Goal: Navigation & Orientation: Understand site structure

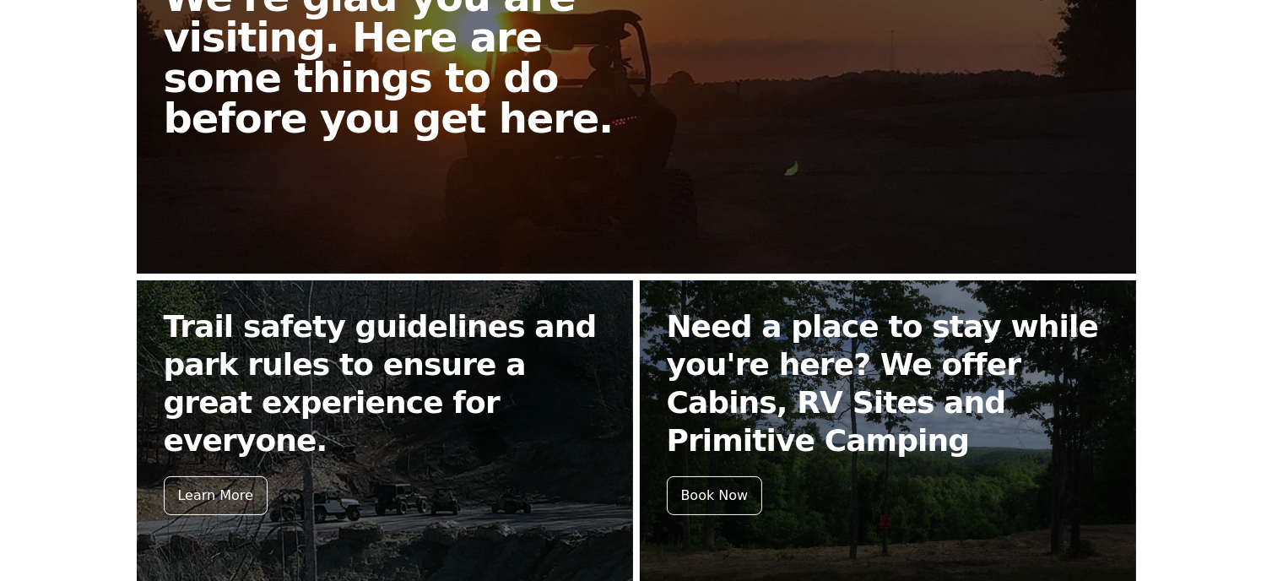
scroll to position [591, 0]
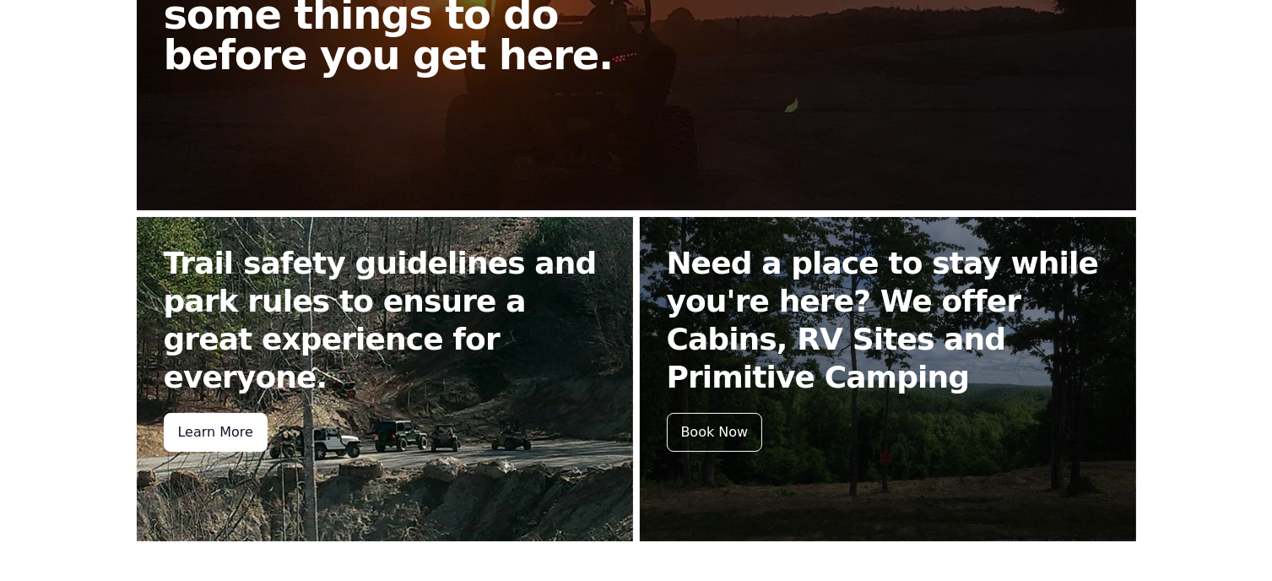
click at [216, 413] on div "Learn More" at bounding box center [216, 432] width 104 height 39
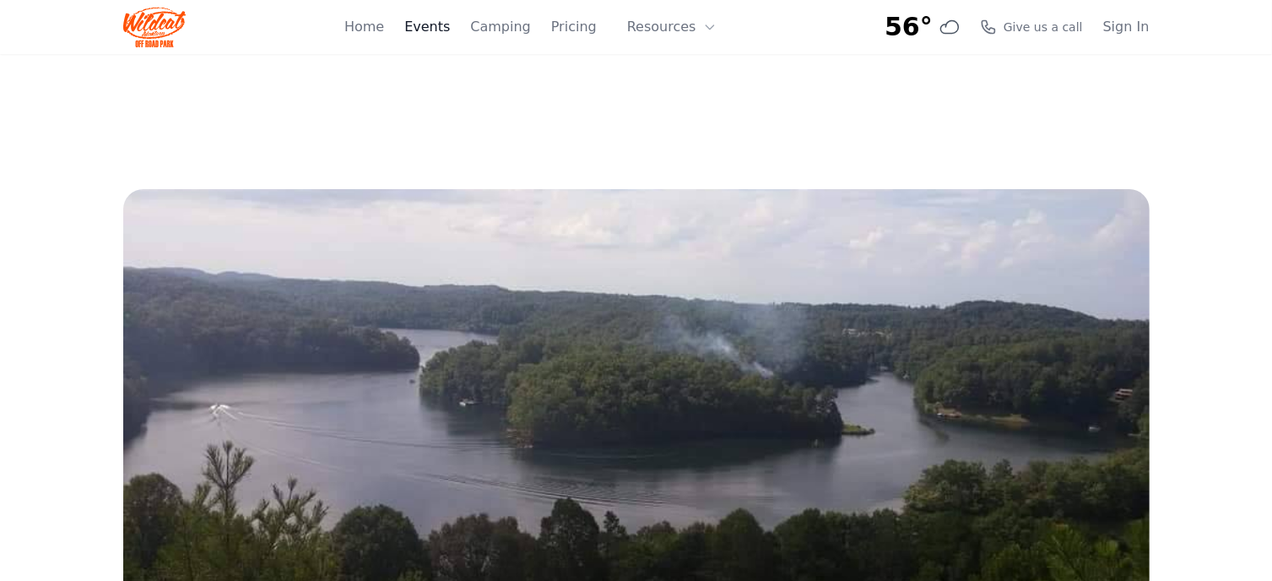
click at [450, 30] on link "Events" at bounding box center [427, 27] width 46 height 20
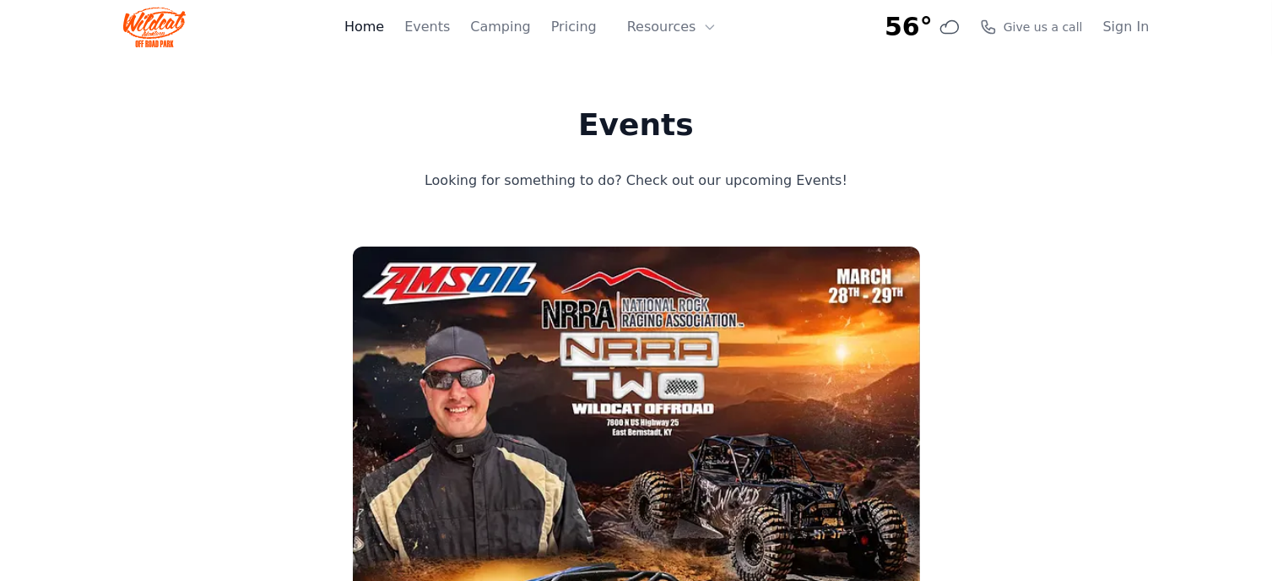
click at [384, 30] on link "Home" at bounding box center [364, 27] width 40 height 20
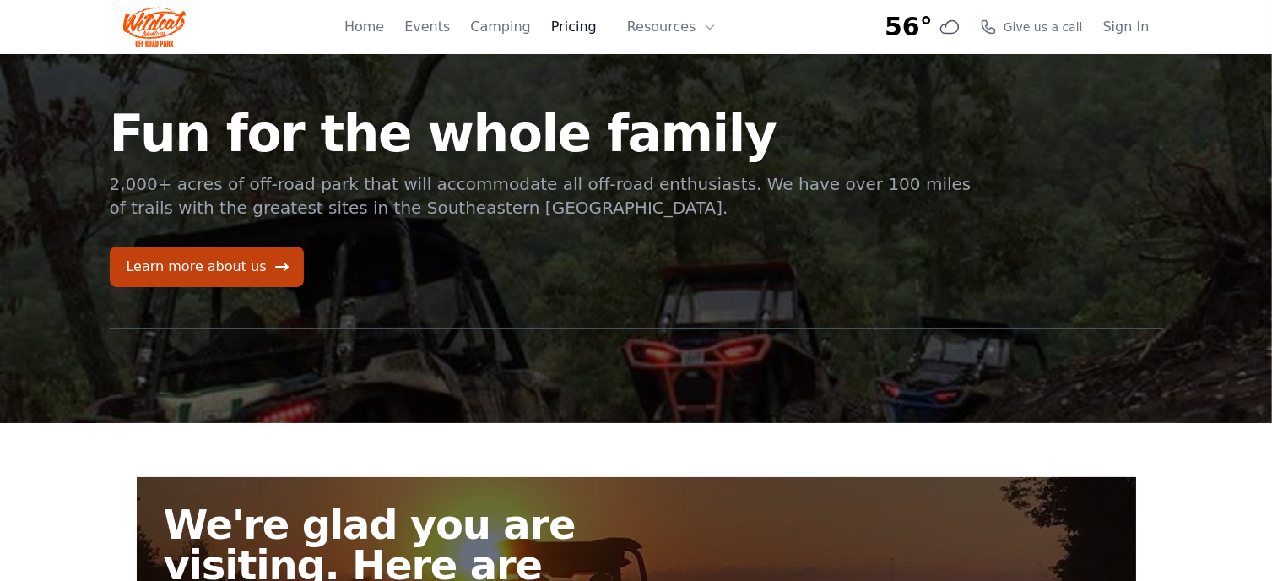
click at [581, 27] on link "Pricing" at bounding box center [574, 27] width 46 height 20
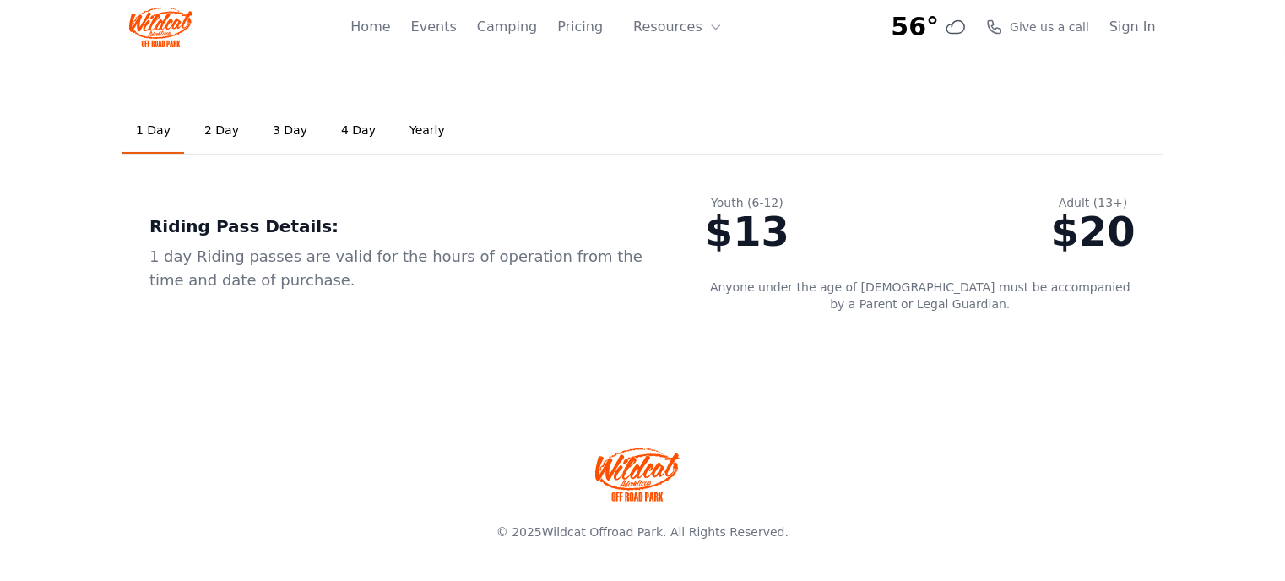
click at [215, 134] on link "2 Day" at bounding box center [222, 131] width 62 height 46
click at [277, 131] on link "3 Day" at bounding box center [290, 131] width 62 height 46
click at [156, 131] on link "1 Day" at bounding box center [153, 131] width 62 height 46
click at [213, 134] on link "2 Day" at bounding box center [222, 131] width 62 height 46
click at [672, 29] on button "Resources" at bounding box center [678, 27] width 110 height 34
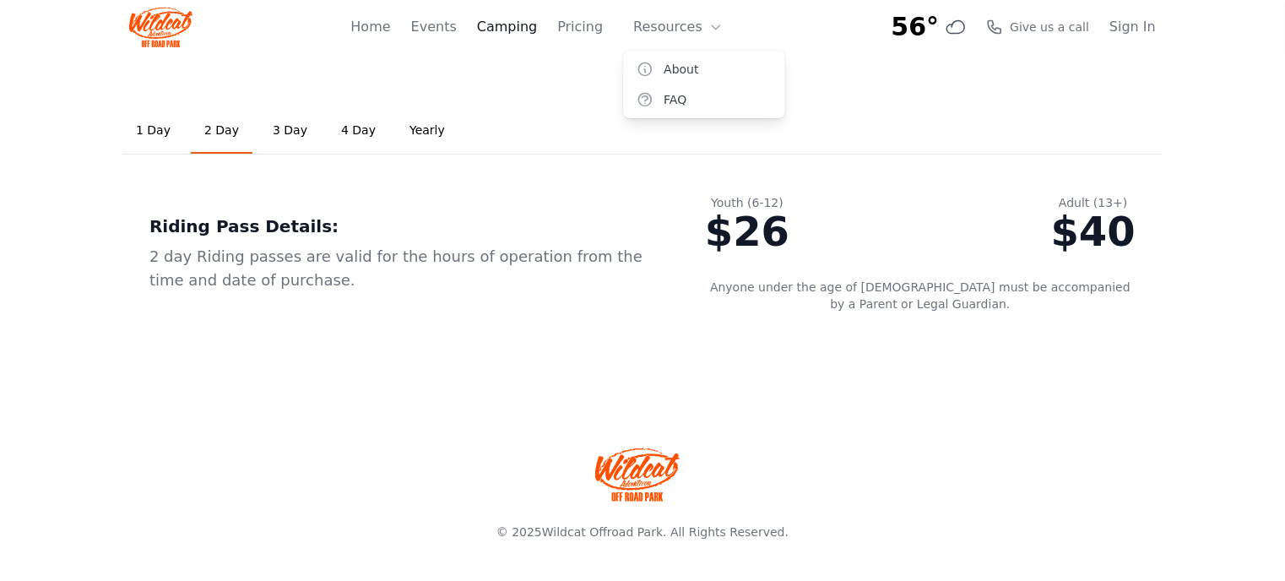
click at [527, 33] on link "Camping" at bounding box center [507, 27] width 60 height 20
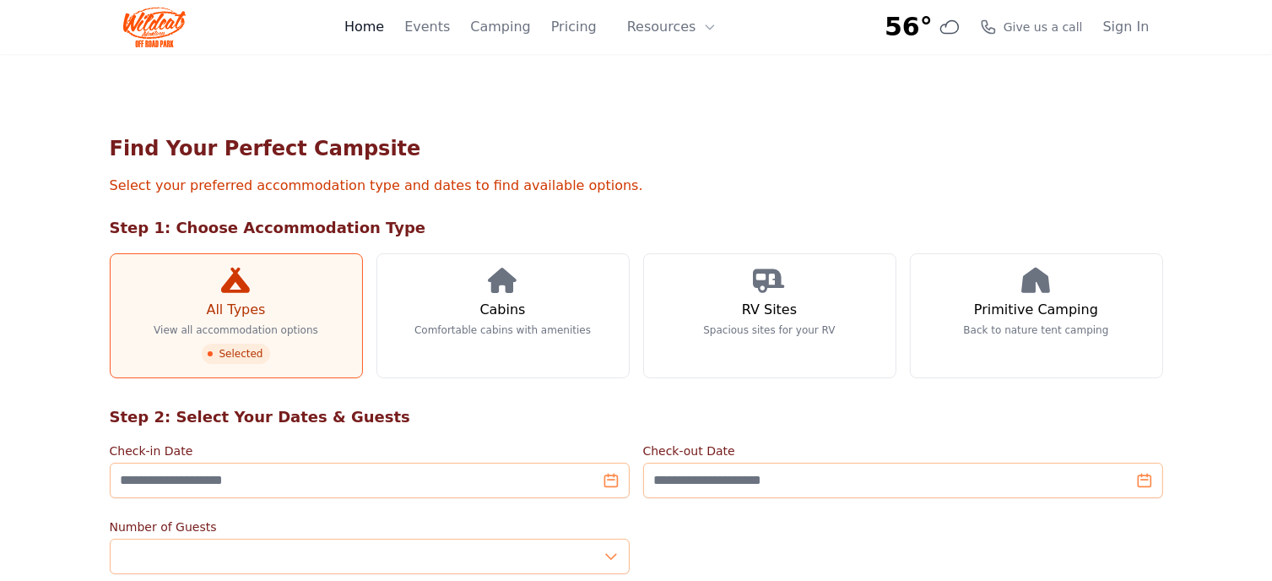
click at [379, 24] on link "Home" at bounding box center [364, 27] width 40 height 20
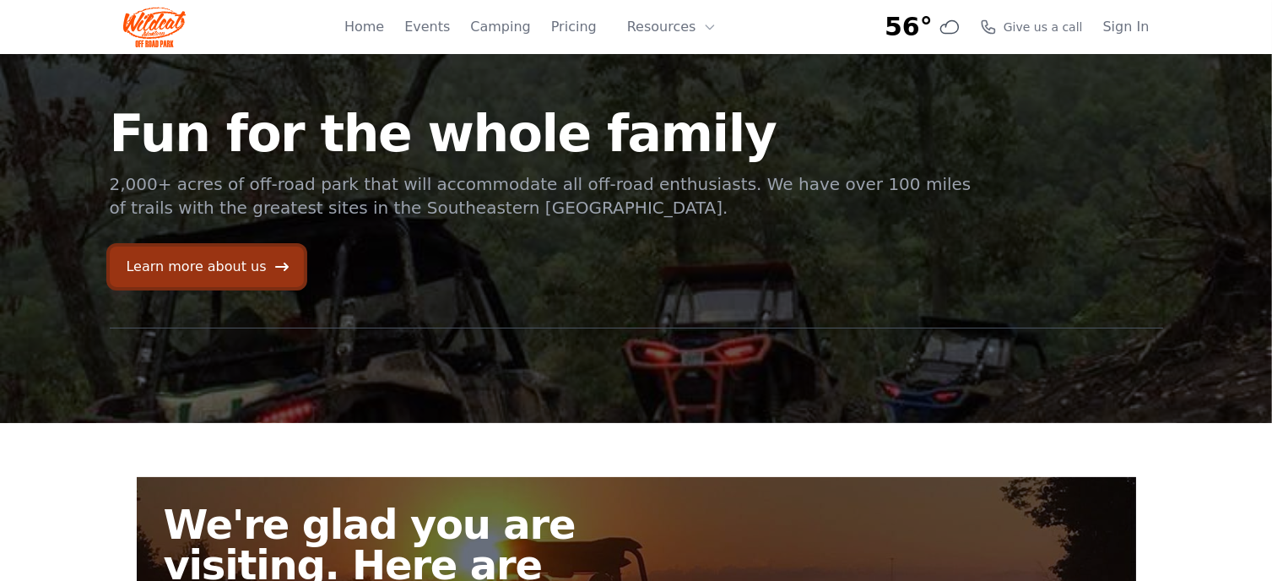
click at [189, 269] on link "Learn more about us" at bounding box center [207, 267] width 194 height 41
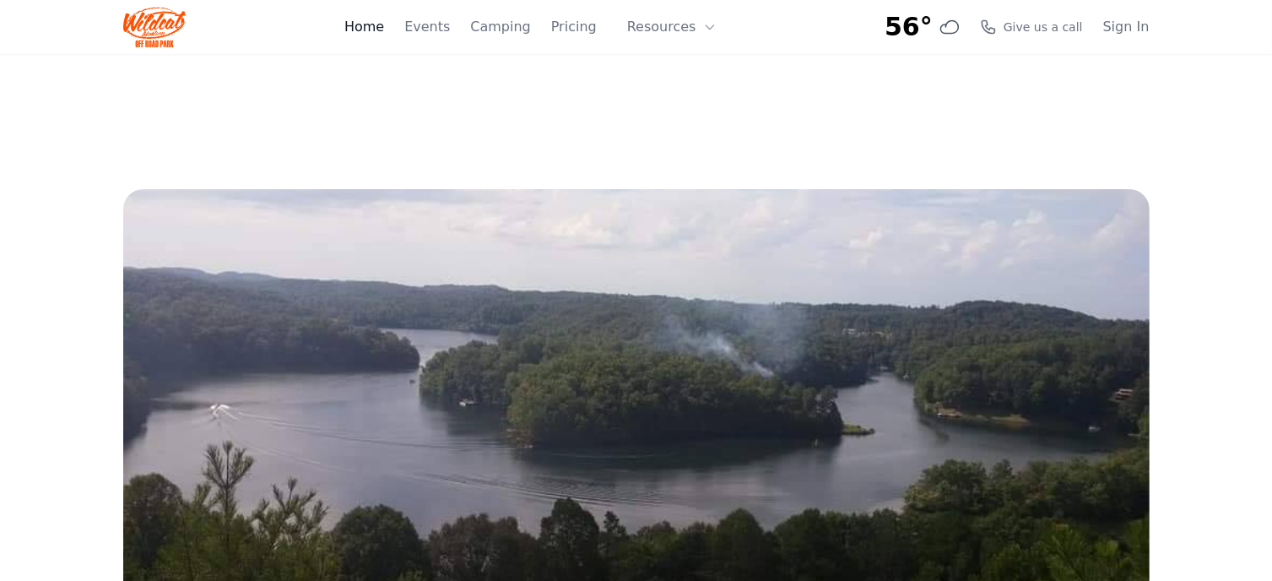
click at [384, 24] on link "Home" at bounding box center [364, 27] width 40 height 20
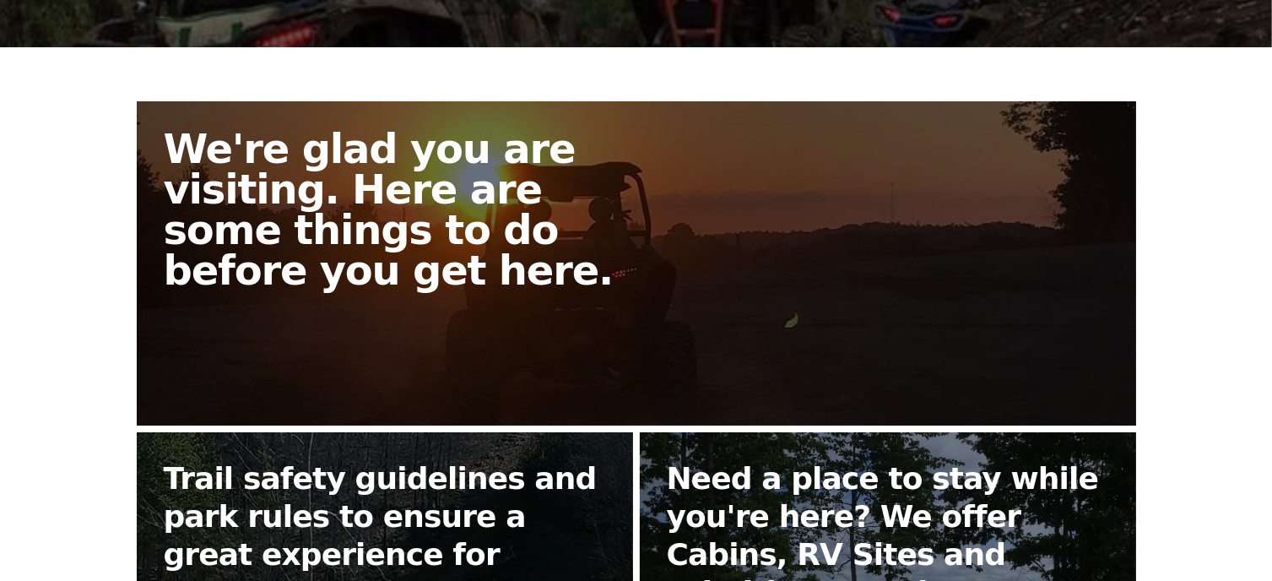
scroll to position [422, 0]
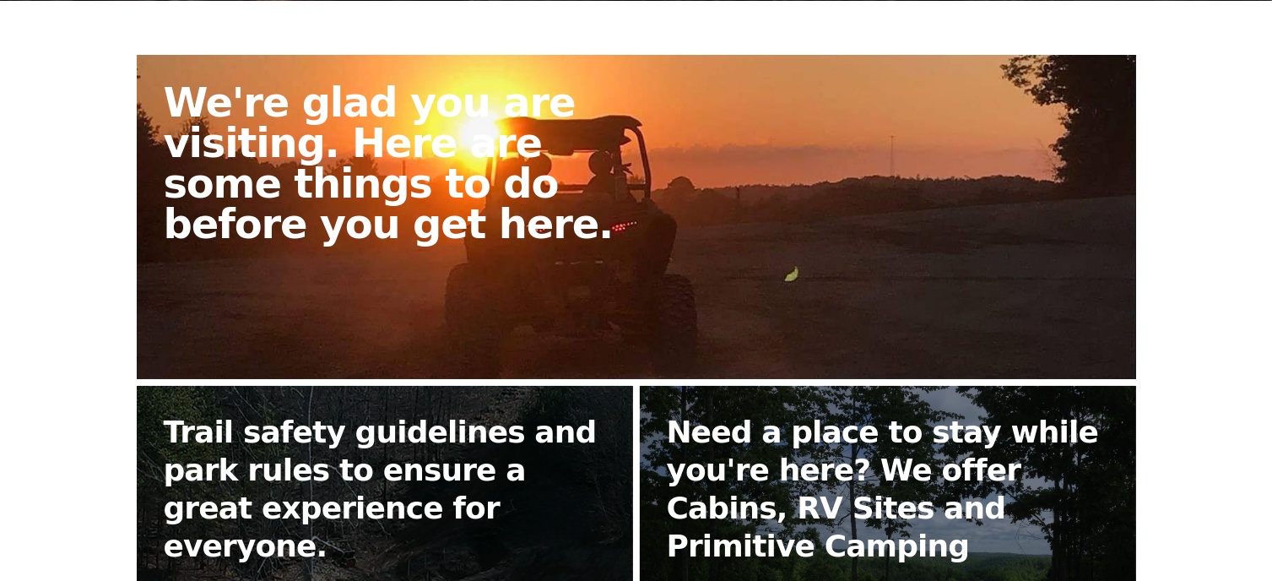
click at [390, 198] on h2 "We're glad you are visiting. Here are some things to do before you get here." at bounding box center [407, 163] width 486 height 162
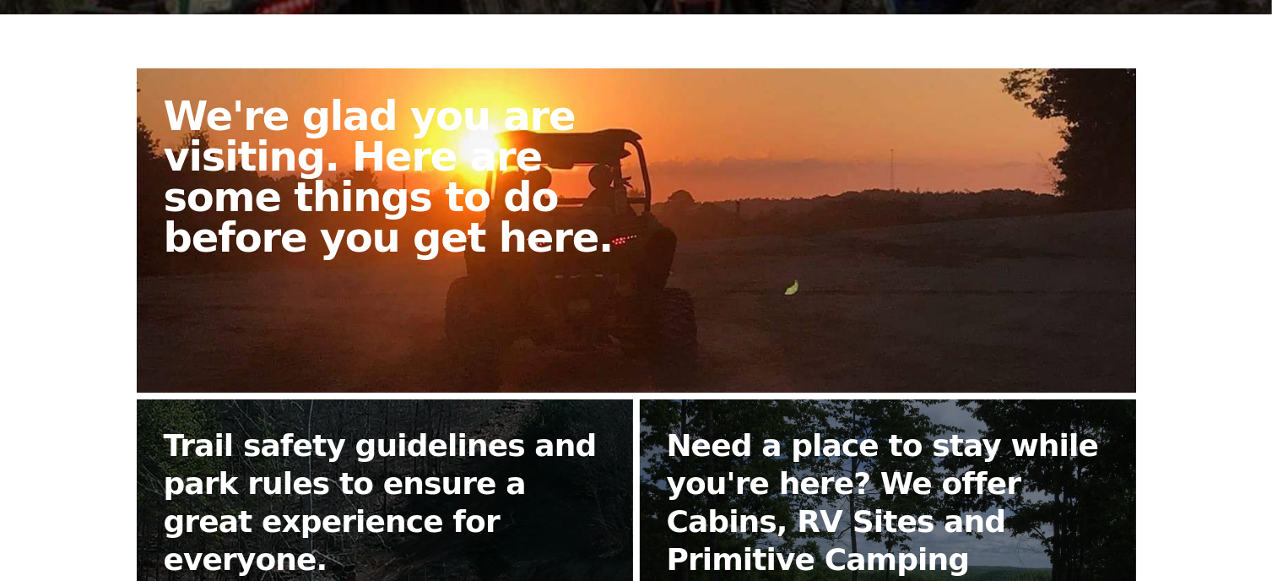
scroll to position [422, 0]
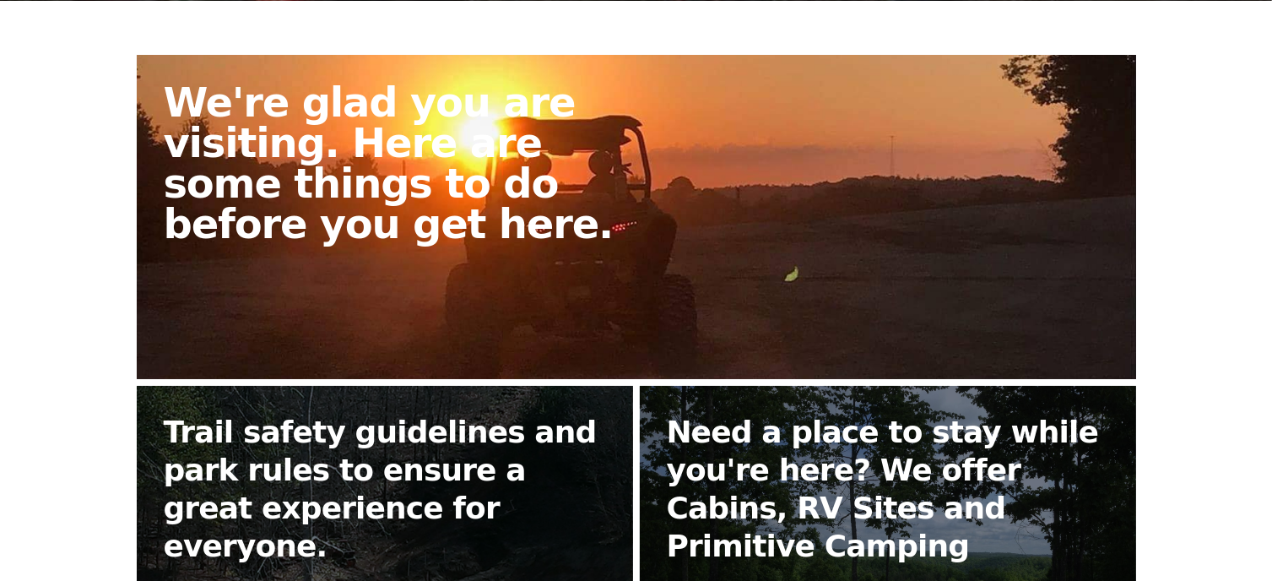
click at [461, 195] on h2 "We're glad you are visiting. Here are some things to do before you get here." at bounding box center [407, 163] width 486 height 162
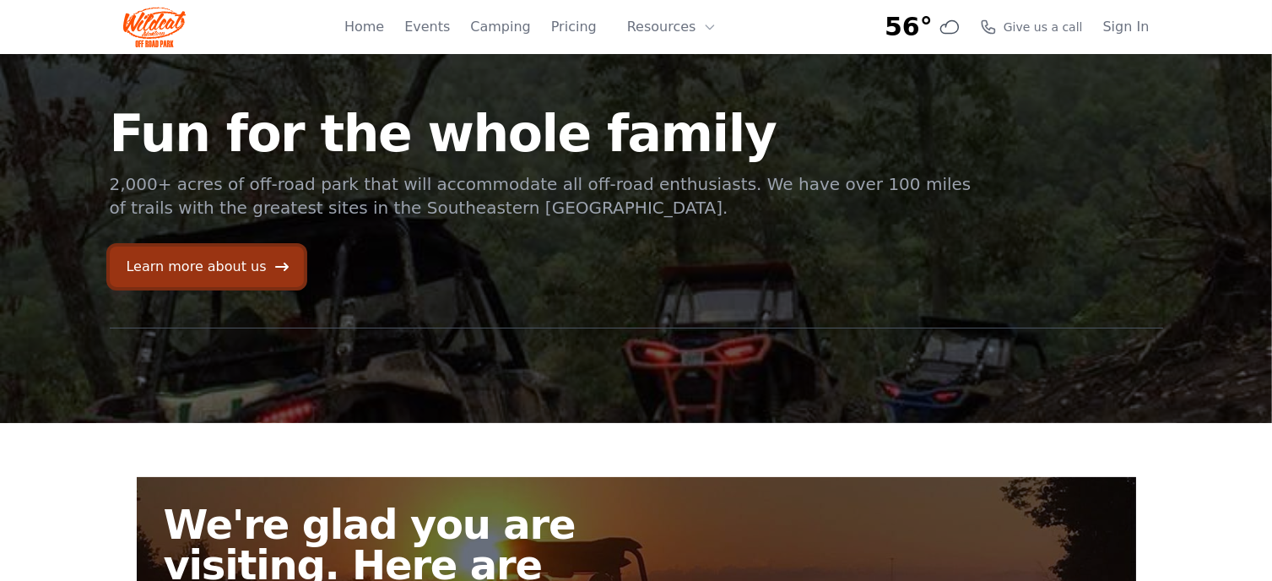
click at [234, 270] on link "Learn more about us" at bounding box center [207, 267] width 194 height 41
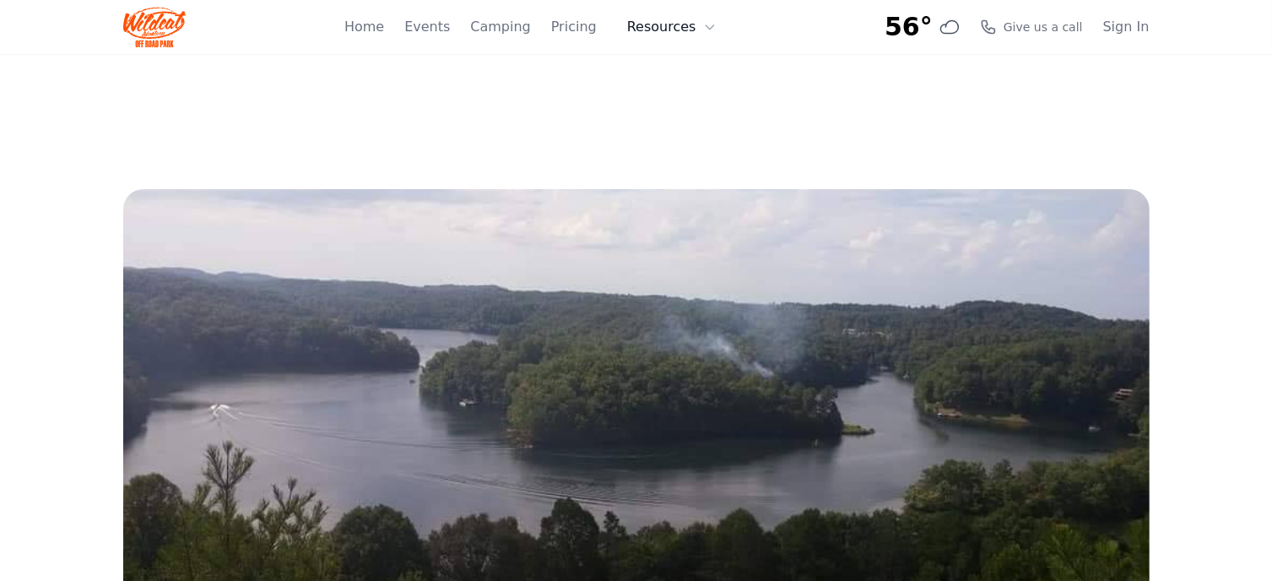
click at [674, 30] on button "Resources" at bounding box center [672, 27] width 110 height 34
click at [680, 99] on link "FAQ" at bounding box center [698, 99] width 162 height 30
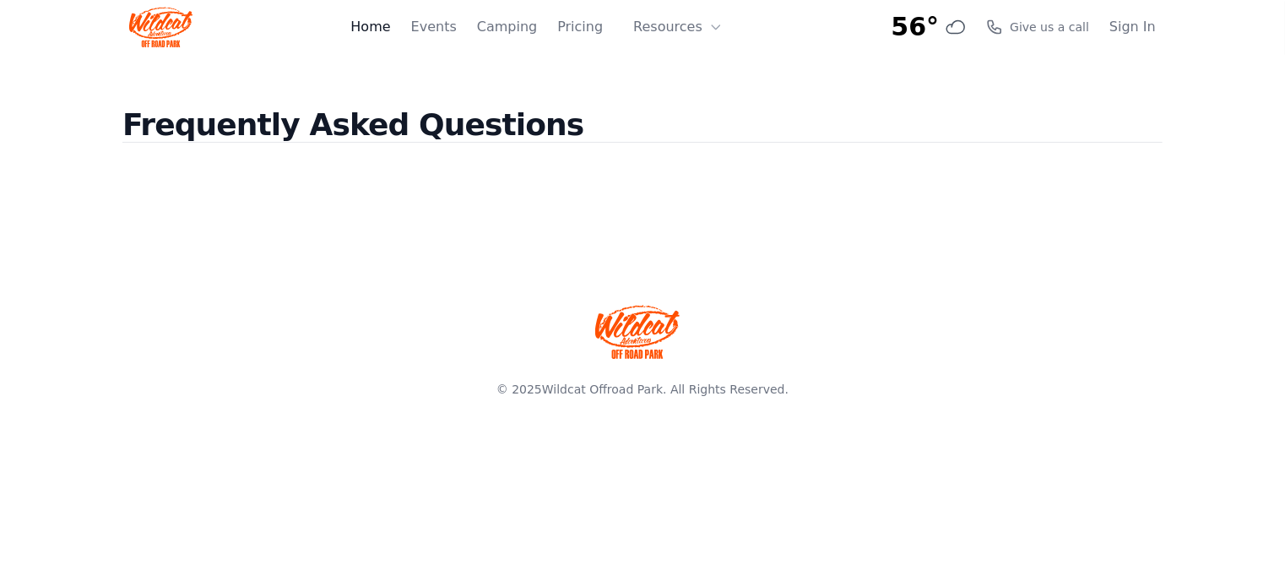
click at [390, 30] on link "Home" at bounding box center [370, 27] width 40 height 20
